Goal: Information Seeking & Learning: Learn about a topic

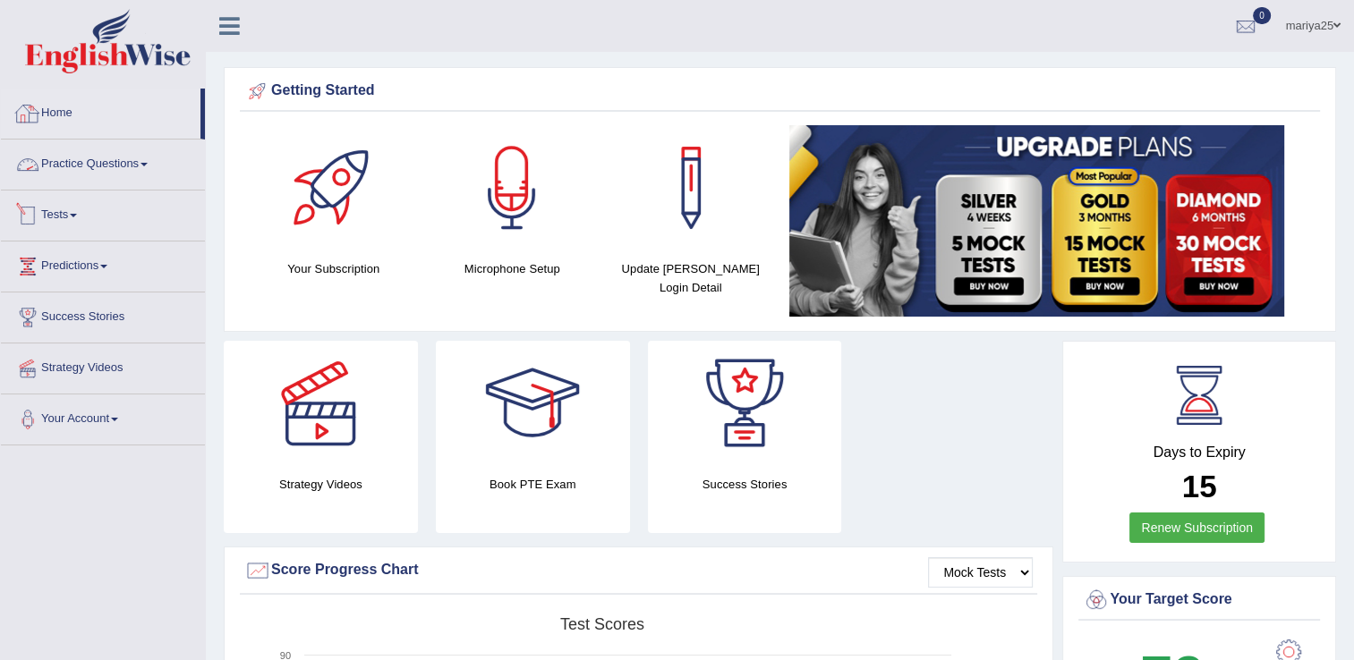
click at [57, 101] on link "Home" at bounding box center [101, 111] width 200 height 45
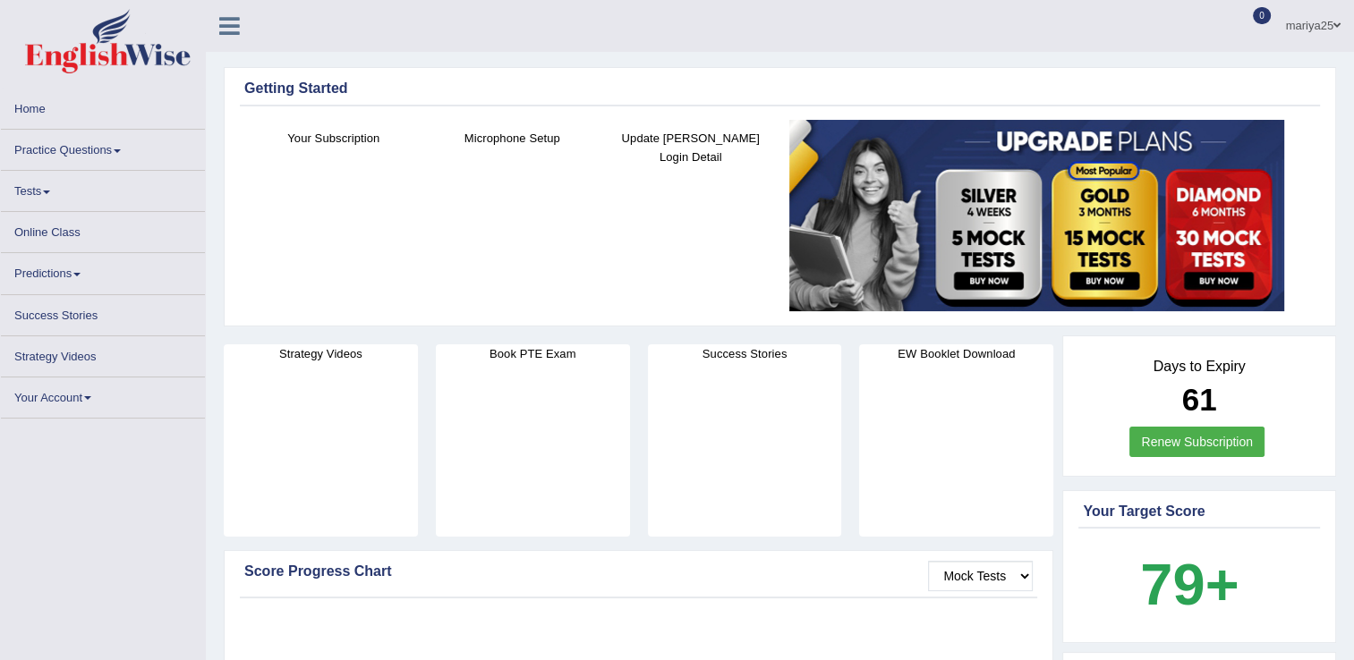
click at [219, 24] on icon at bounding box center [229, 25] width 21 height 23
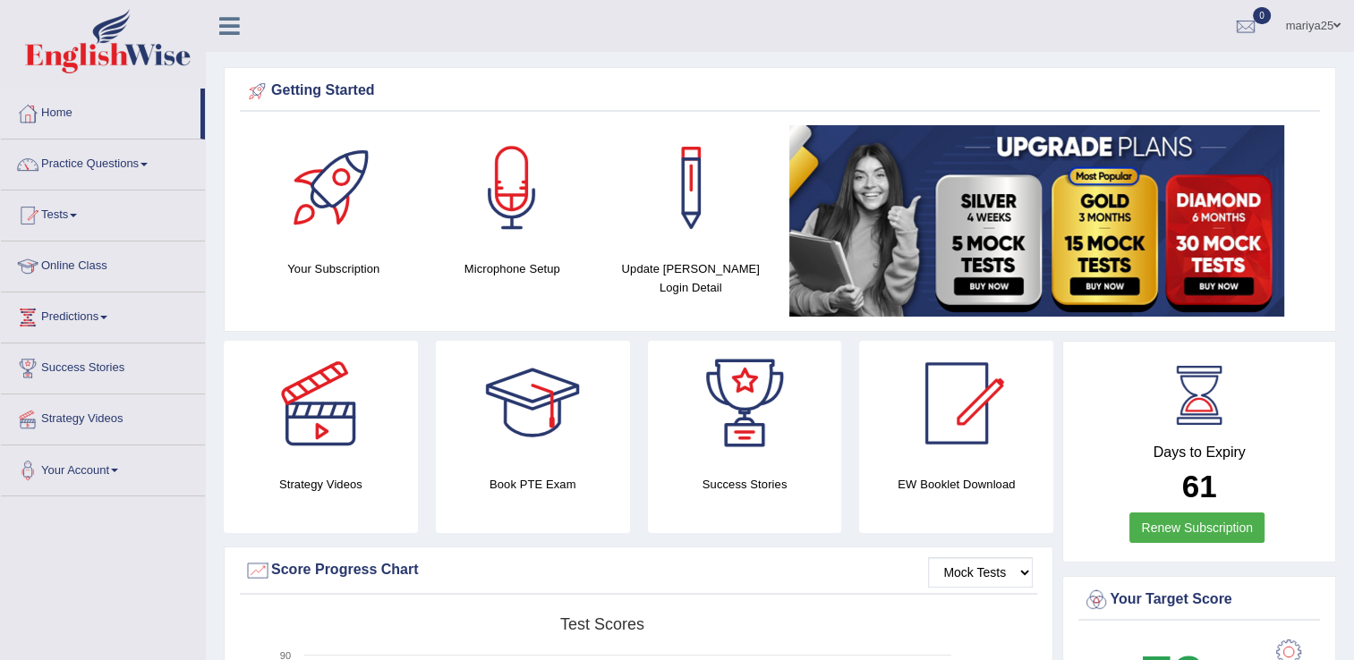
click at [232, 27] on icon at bounding box center [229, 25] width 21 height 23
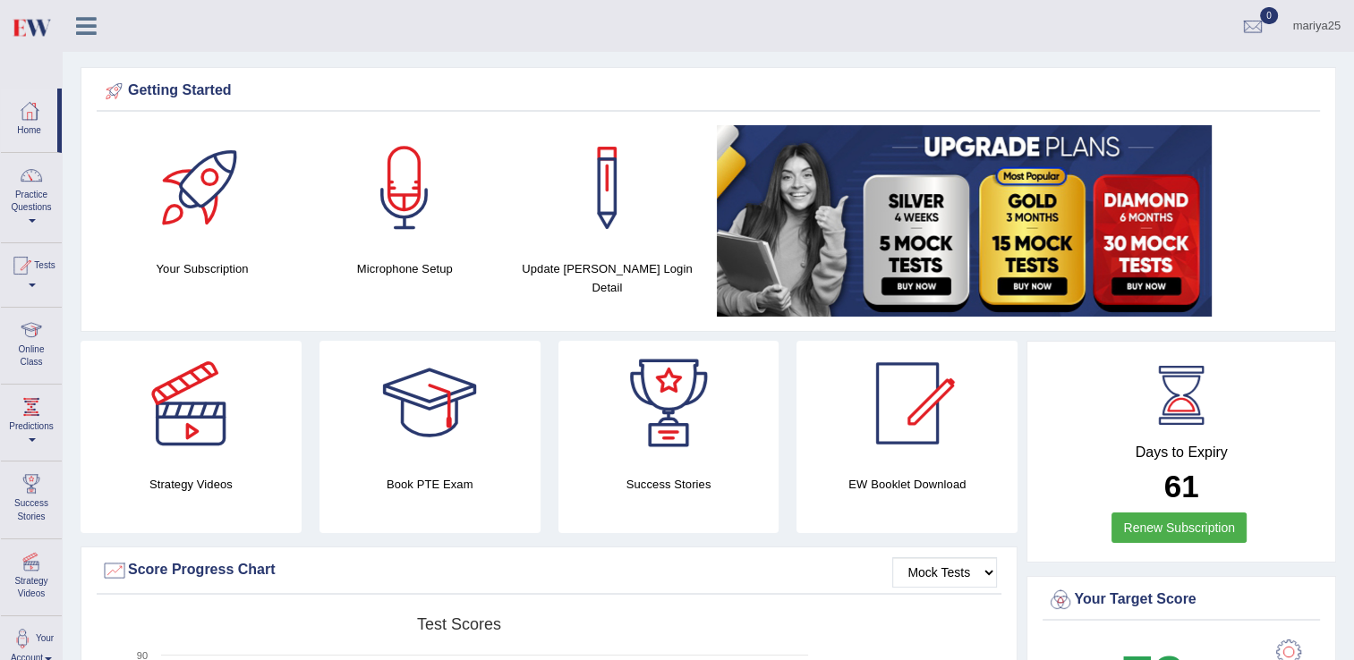
click at [82, 24] on icon at bounding box center [86, 25] width 21 height 23
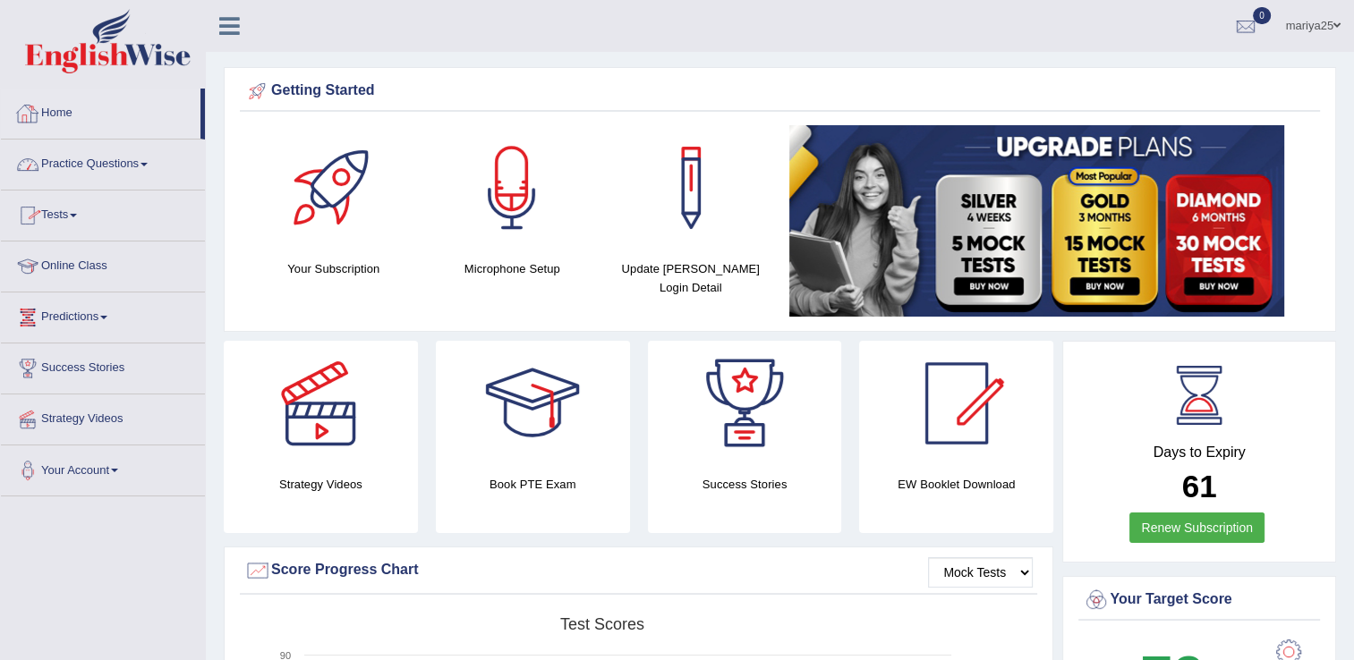
click at [77, 271] on link "Online Class" at bounding box center [103, 264] width 204 height 45
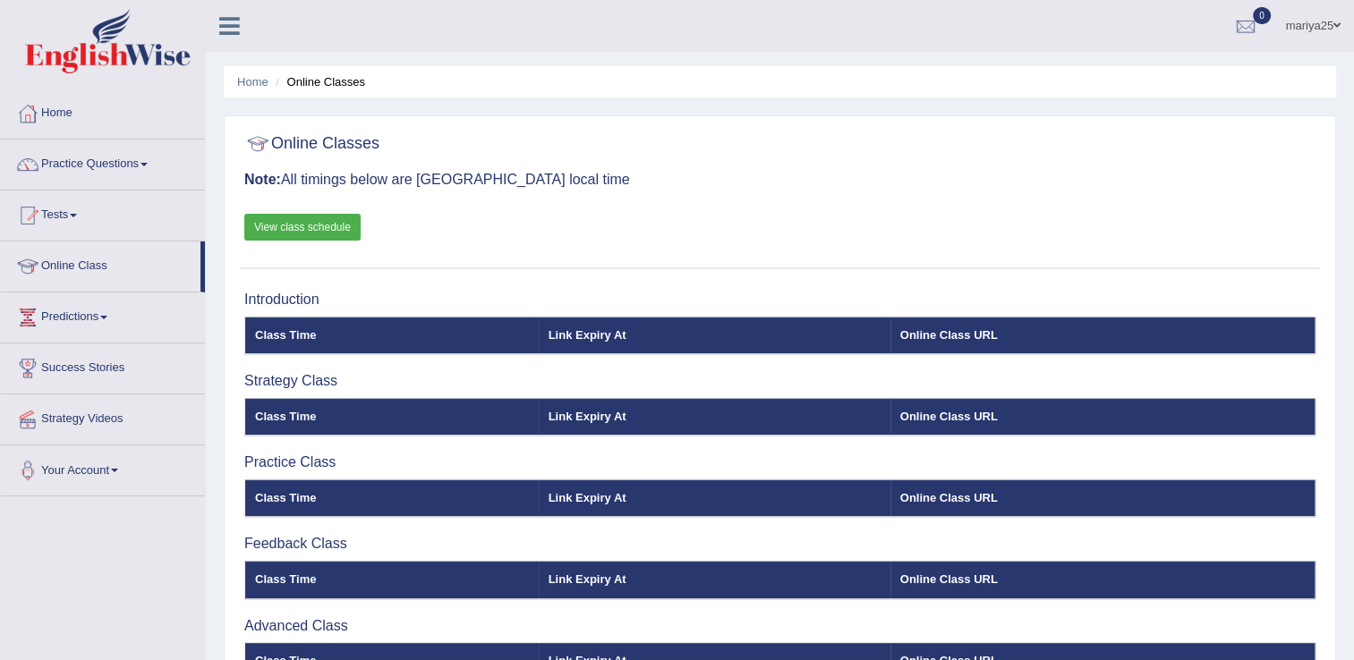
click at [328, 225] on link "View class schedule" at bounding box center [302, 227] width 116 height 27
click at [1233, 38] on div at bounding box center [1245, 26] width 27 height 27
click at [312, 331] on th "Class Time" at bounding box center [391, 336] width 293 height 38
click at [959, 332] on th "Online Class URL" at bounding box center [1102, 336] width 425 height 38
click at [920, 361] on div "Introduction Class Time Link Expiry At Online Class URL Strategy Class Class Ti…" at bounding box center [780, 535] width 1080 height 504
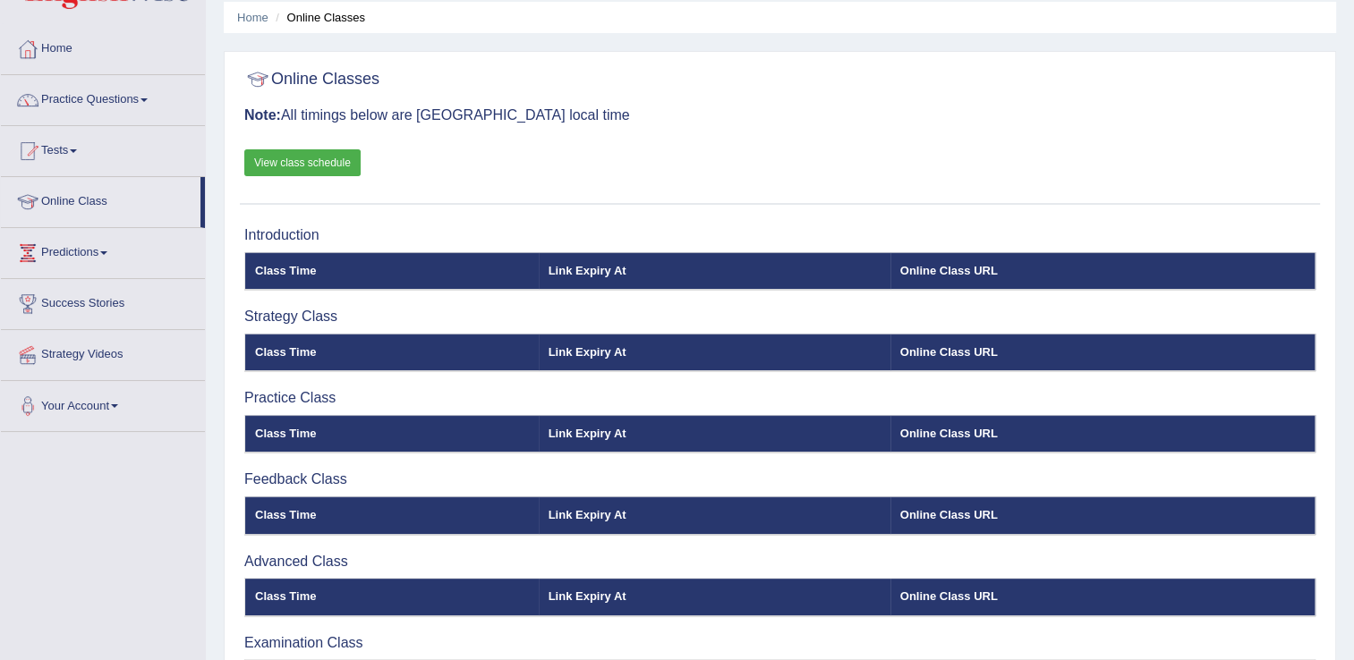
scroll to position [186, 0]
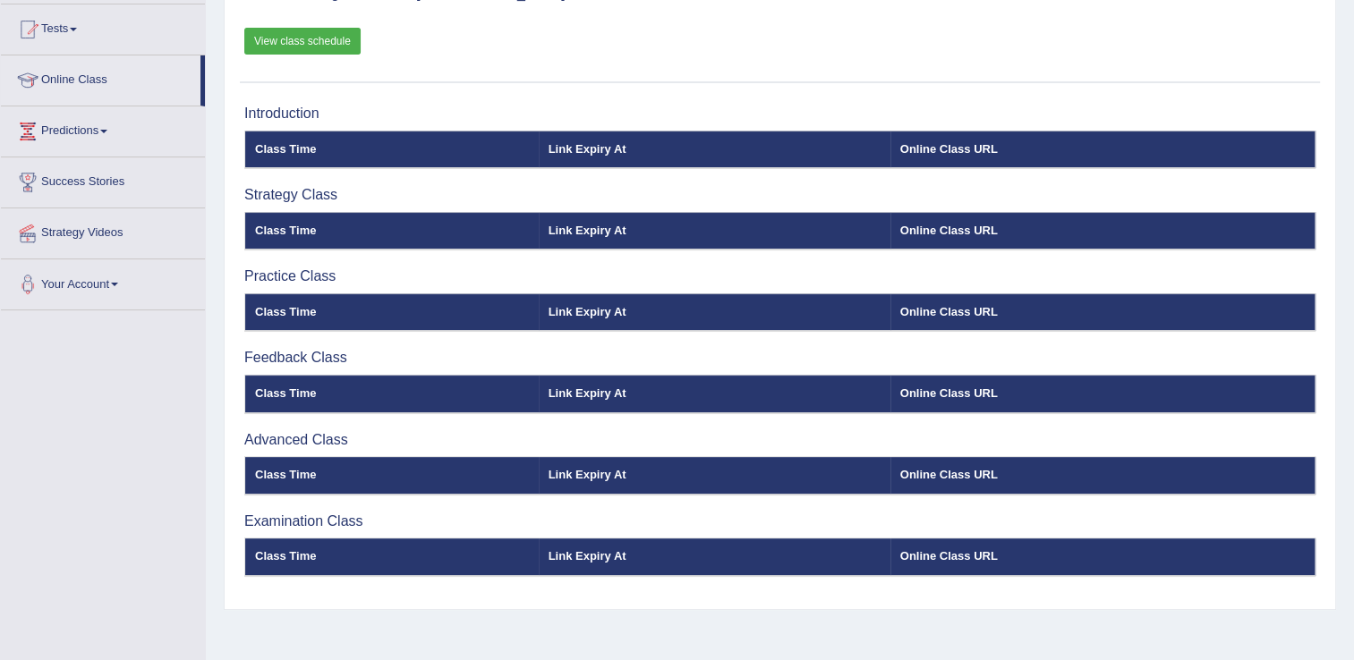
click at [381, 395] on th "Class Time" at bounding box center [391, 394] width 293 height 38
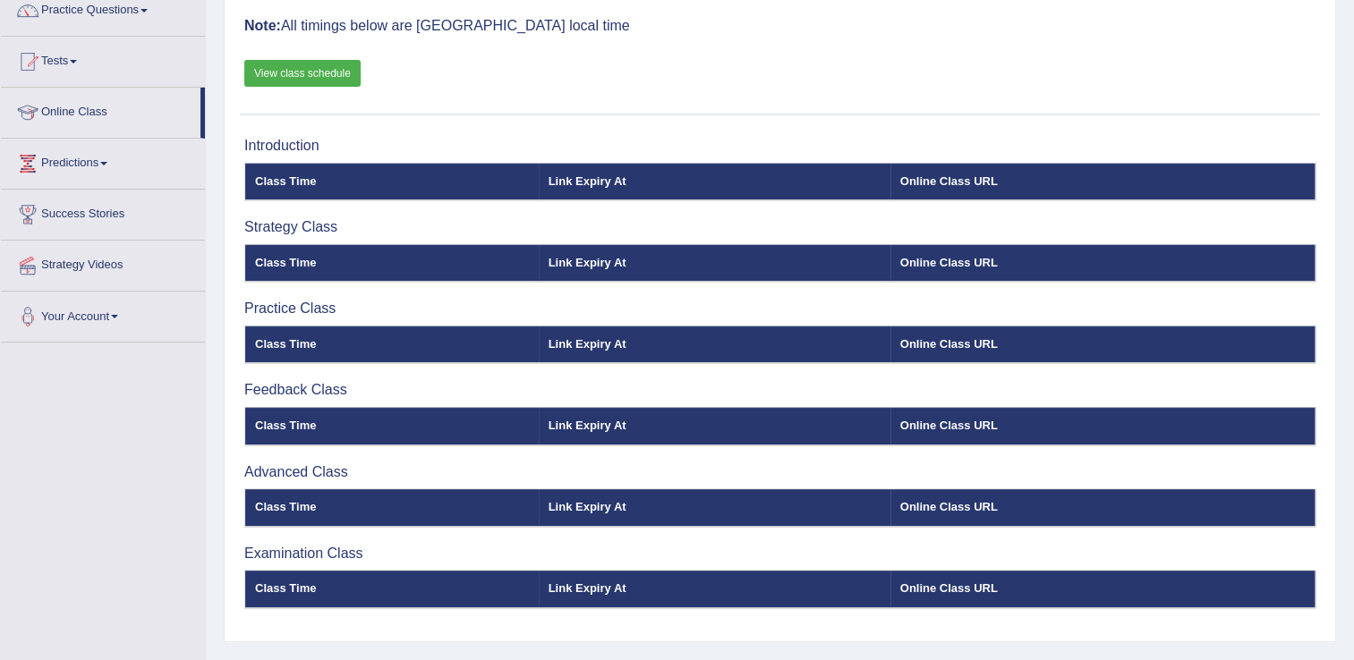
scroll to position [151, 0]
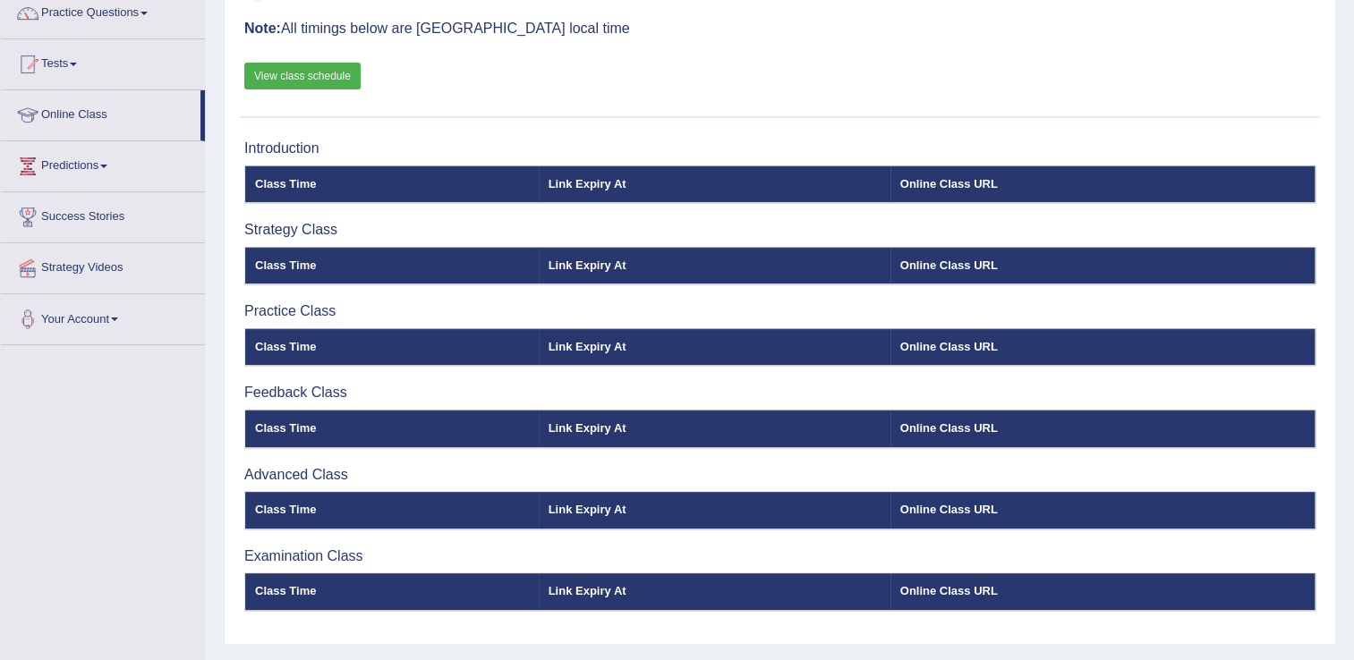
click at [782, 541] on div "Introduction Class Time Link Expiry At Online Class URL Strategy Class Class Ti…" at bounding box center [780, 384] width 1080 height 504
click at [669, 202] on th "Link Expiry At" at bounding box center [715, 185] width 352 height 38
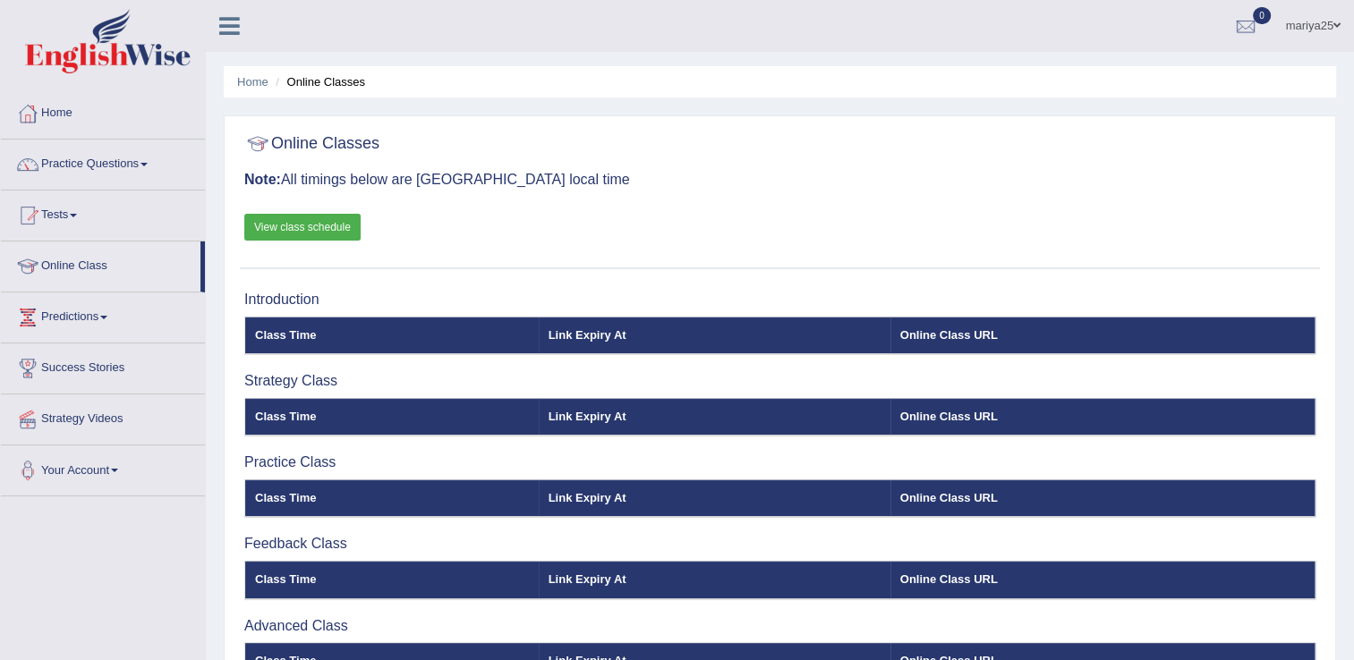
click at [469, 240] on div "Online Classes Note: All timings below are Melbourne local time View class sche…" at bounding box center [780, 197] width 1080 height 144
click at [1313, 29] on link "mariya25" at bounding box center [1312, 23] width 81 height 47
